Goal: Information Seeking & Learning: Learn about a topic

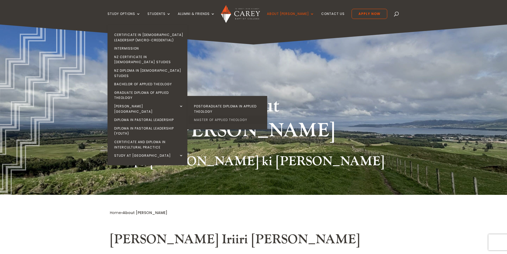
click at [209, 116] on link "Master of Applied Theology" at bounding box center [229, 120] width 80 height 9
click at [214, 116] on link "Master of Applied Theology" at bounding box center [229, 120] width 80 height 9
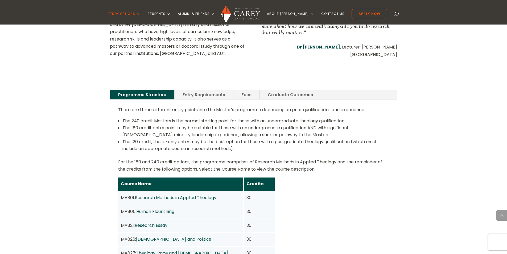
scroll to position [319, 0]
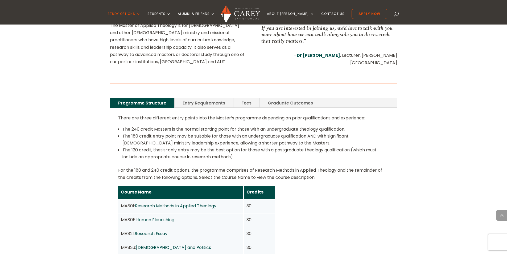
click at [199, 98] on link "Entry Requirements" at bounding box center [204, 102] width 59 height 9
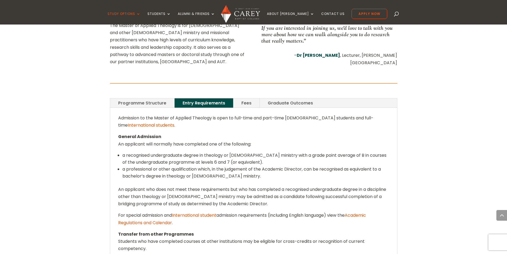
click at [196, 212] on link "International student" at bounding box center [194, 215] width 44 height 6
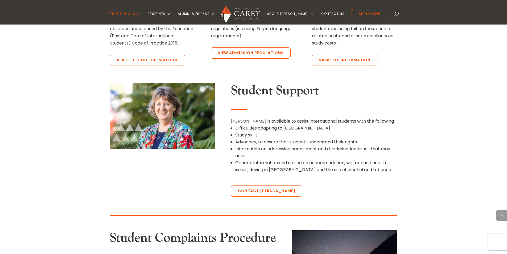
scroll to position [426, 0]
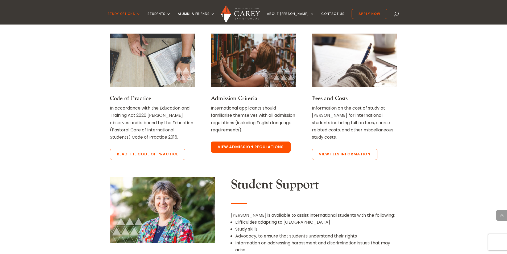
click at [239, 147] on link "View Admission Regulations" at bounding box center [251, 146] width 80 height 11
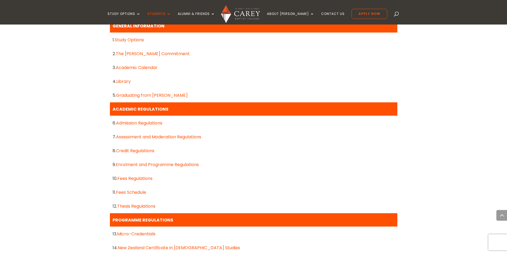
scroll to position [266, 0]
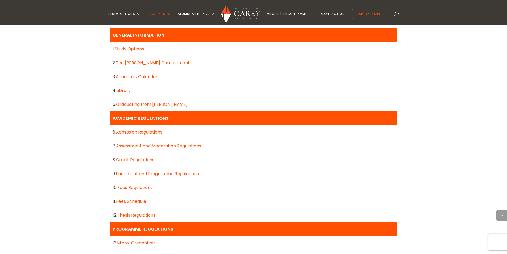
click at [149, 132] on link "Admission Regulations" at bounding box center [139, 132] width 46 height 6
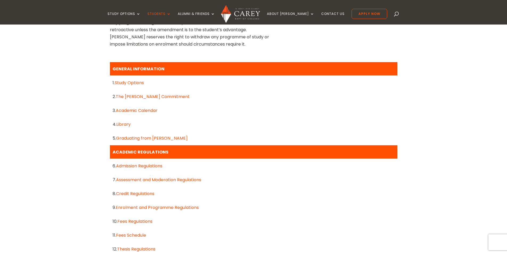
scroll to position [240, 0]
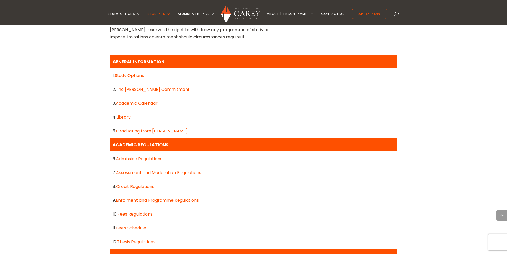
click at [142, 214] on link "Fees Regulations" at bounding box center [134, 214] width 35 height 6
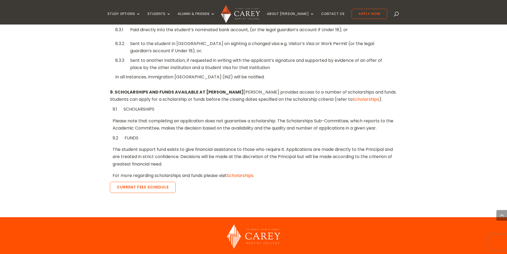
scroll to position [1011, 0]
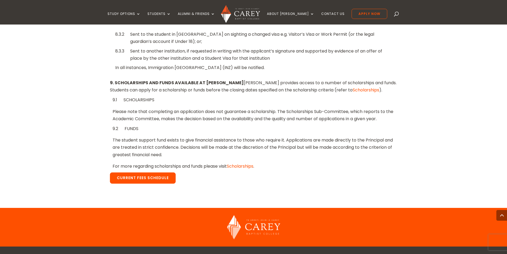
click at [145, 180] on link "Current Fees Schedule" at bounding box center [143, 177] width 66 height 11
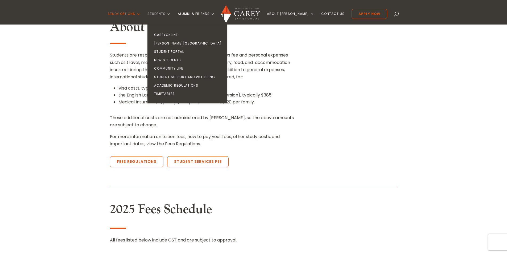
scroll to position [160, 0]
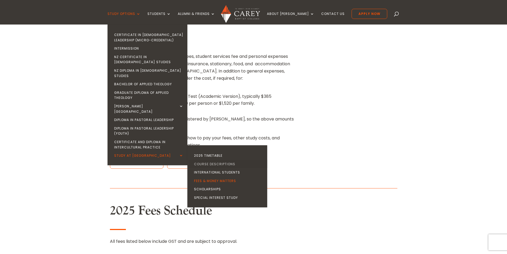
click at [211, 160] on link "Course Descriptions" at bounding box center [229, 164] width 80 height 9
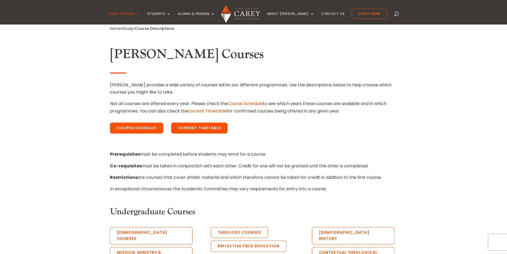
scroll to position [186, 0]
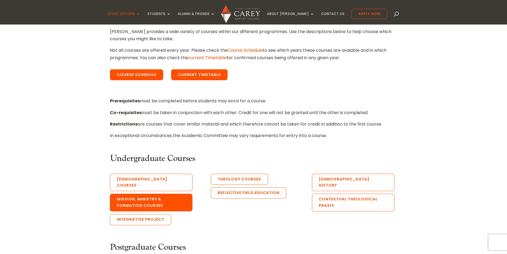
click at [156, 198] on link "Mission, Ministry & Formation Courses" at bounding box center [151, 202] width 83 height 18
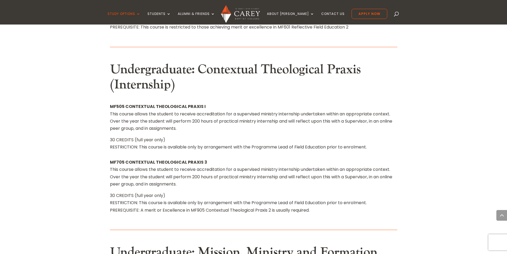
scroll to position [3987, 0]
